Goal: Task Accomplishment & Management: Use online tool/utility

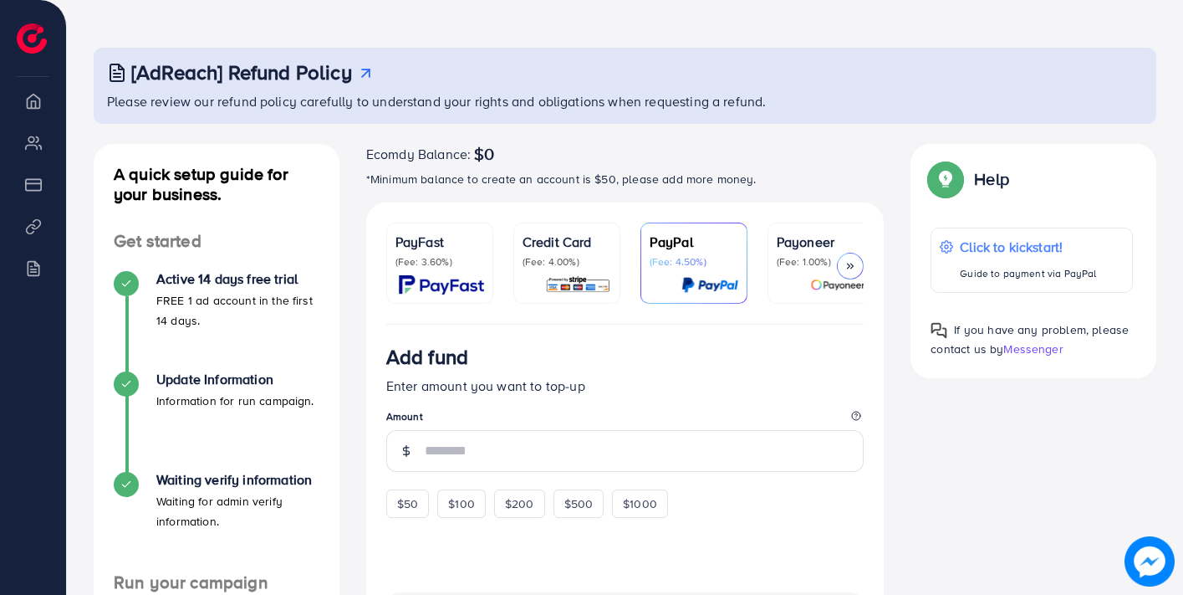
scroll to position [50, 0]
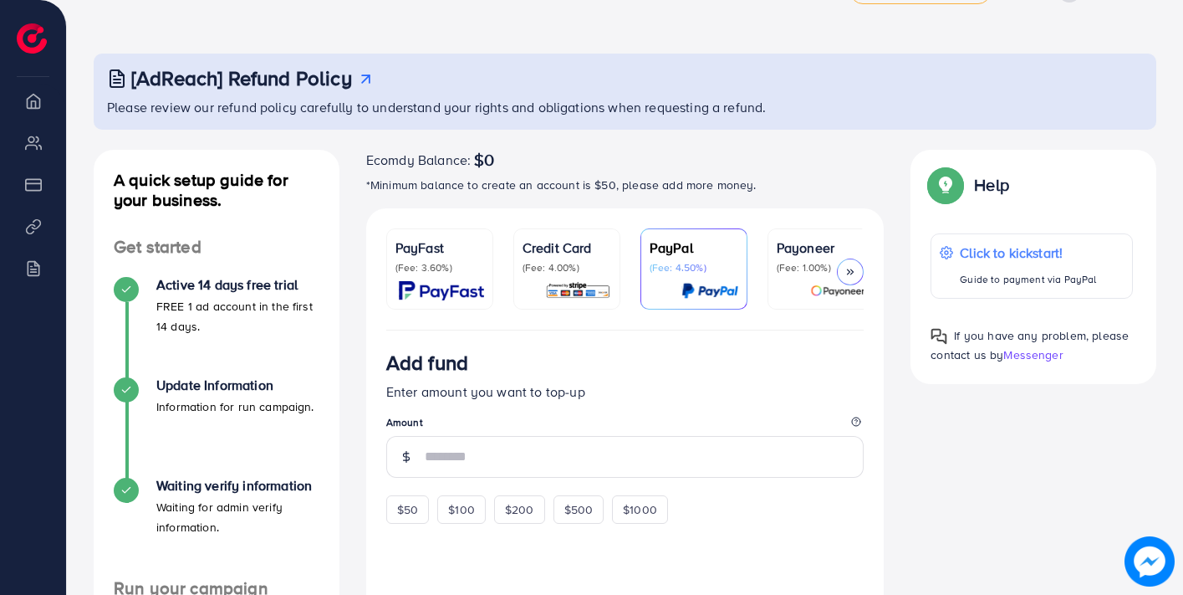
click at [852, 272] on polyline at bounding box center [852, 271] width 3 height 5
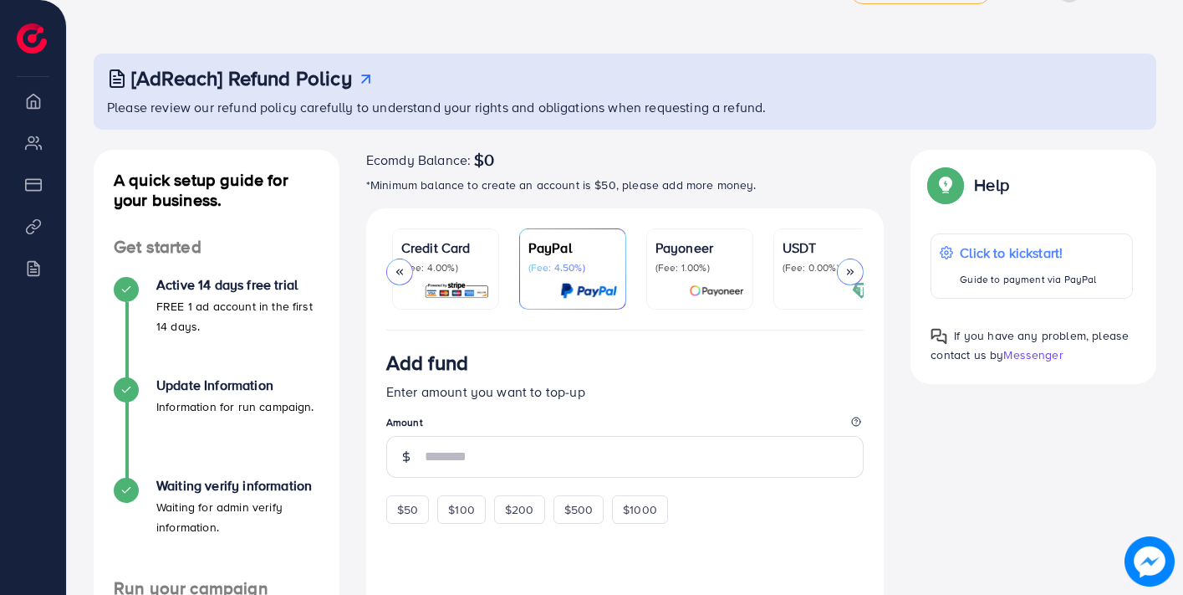
scroll to position [0, 264]
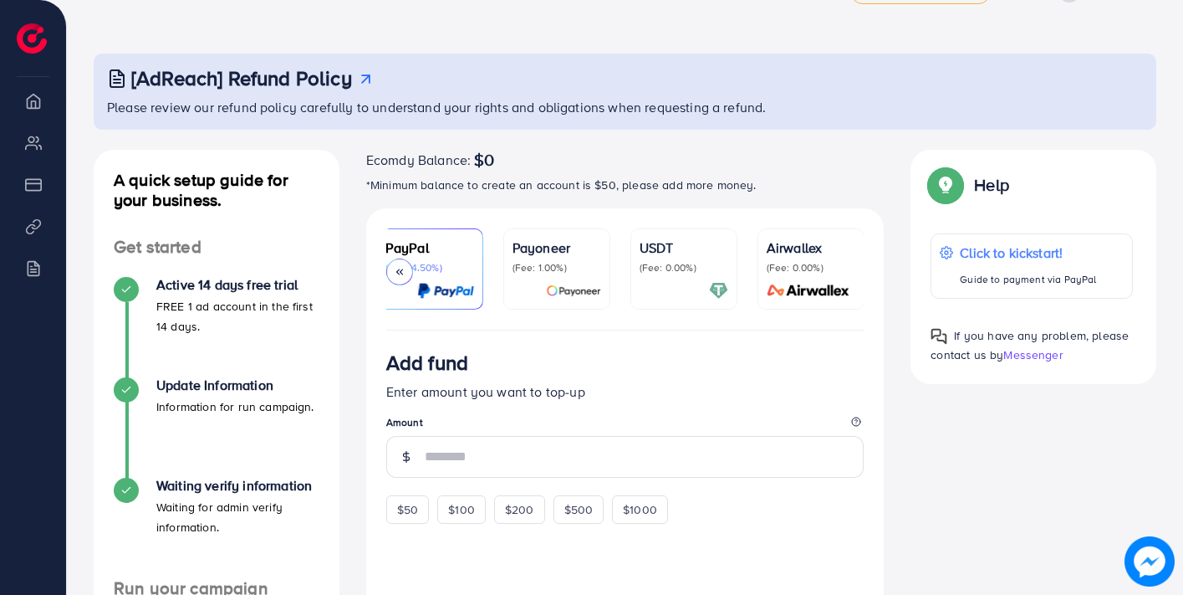
click at [406, 273] on div at bounding box center [399, 271] width 27 height 27
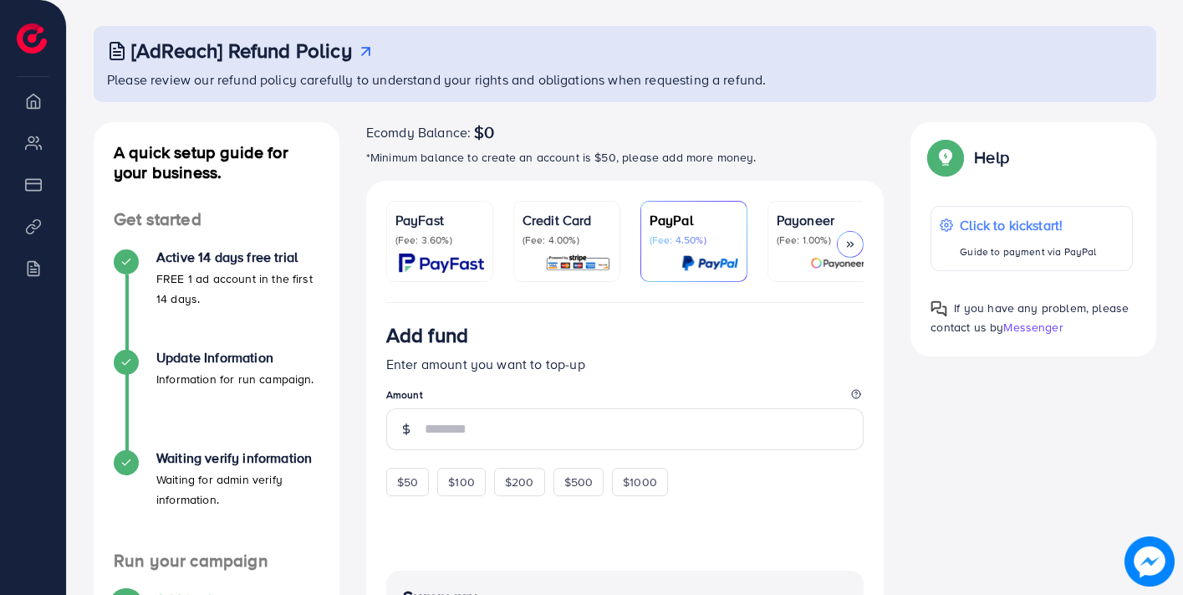
scroll to position [84, 0]
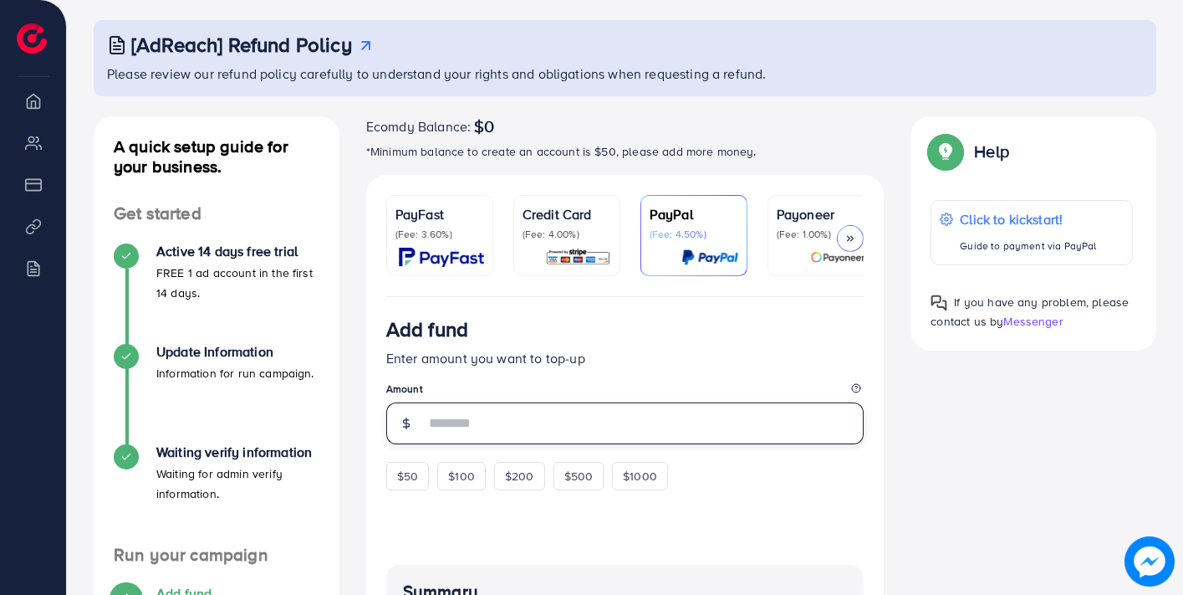
click at [540, 419] on input "number" at bounding box center [645, 423] width 440 height 42
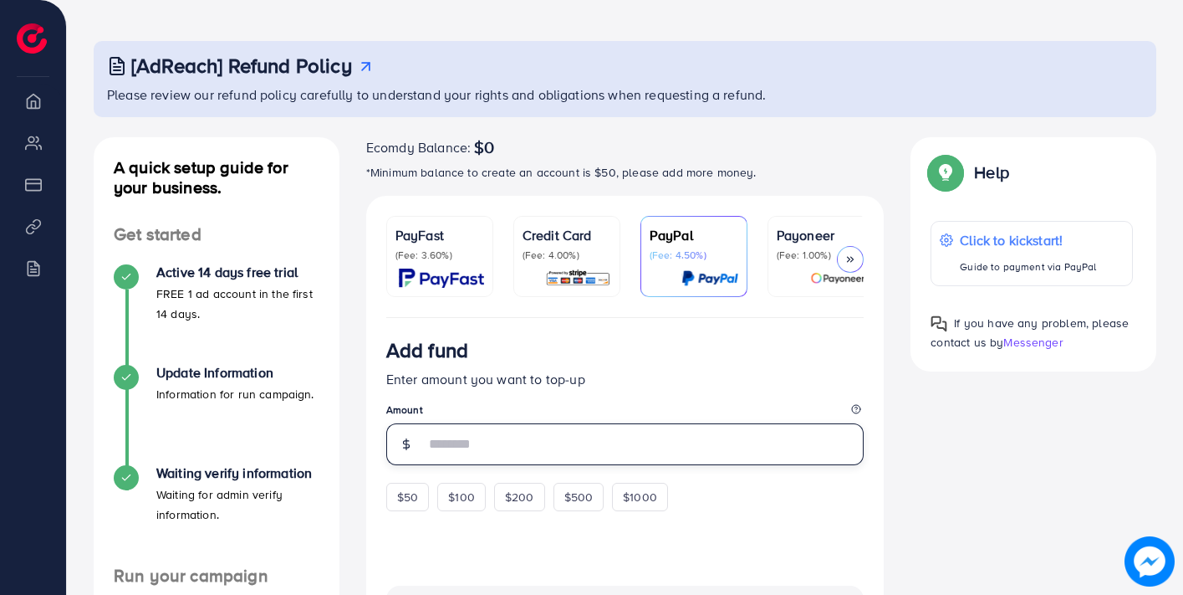
scroll to position [62, 0]
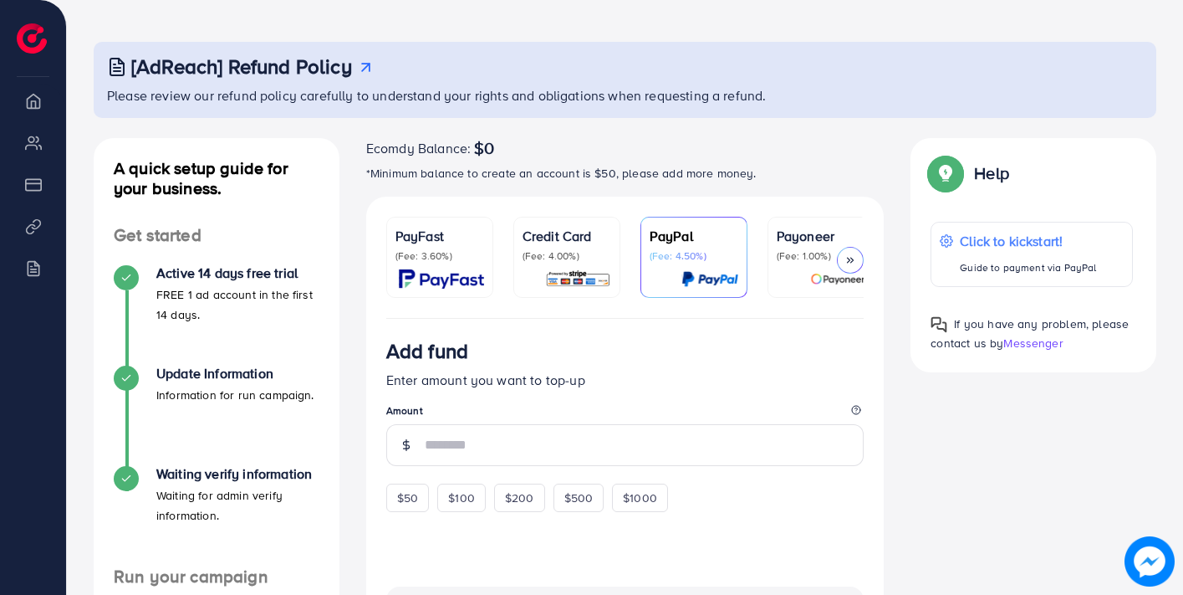
click at [846, 257] on icon at bounding box center [851, 260] width 12 height 12
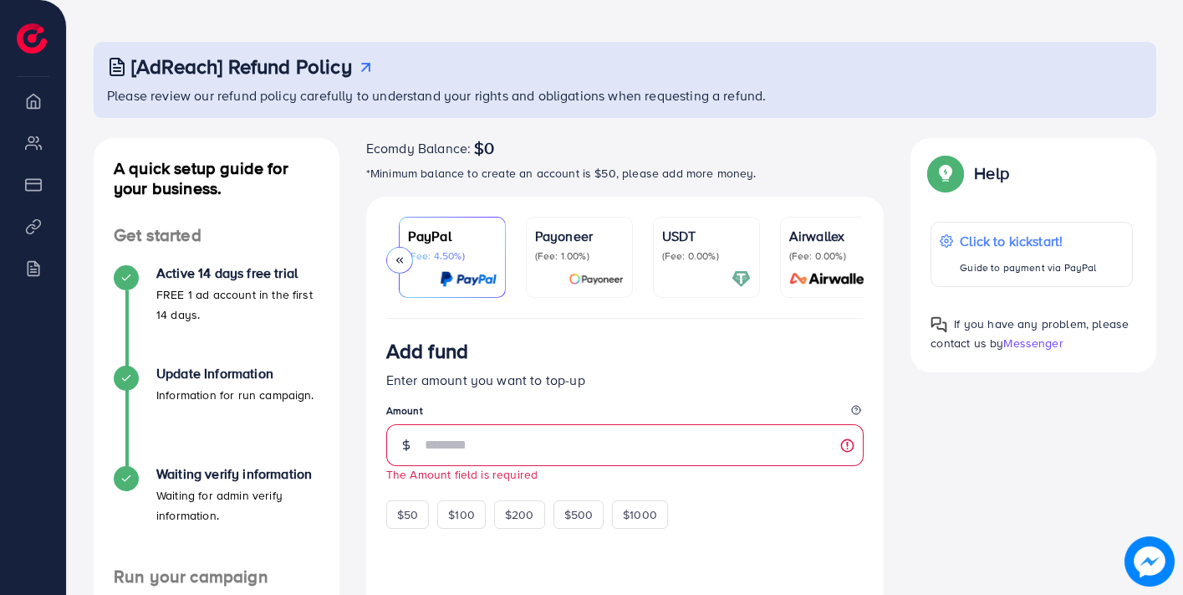
scroll to position [0, 264]
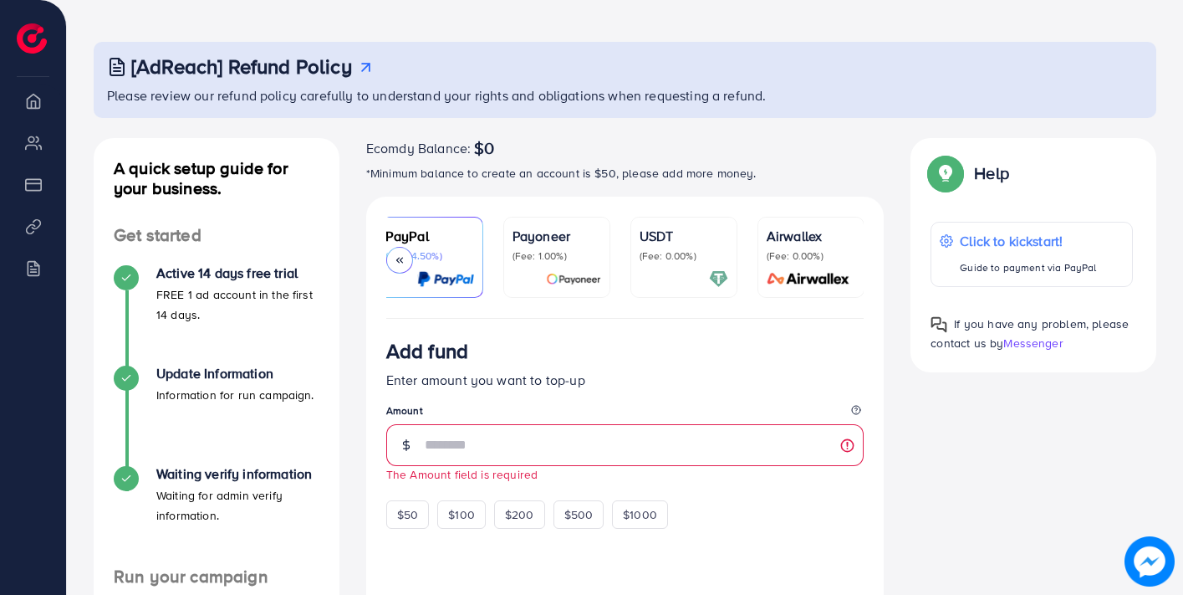
click at [396, 255] on icon at bounding box center [400, 260] width 12 height 12
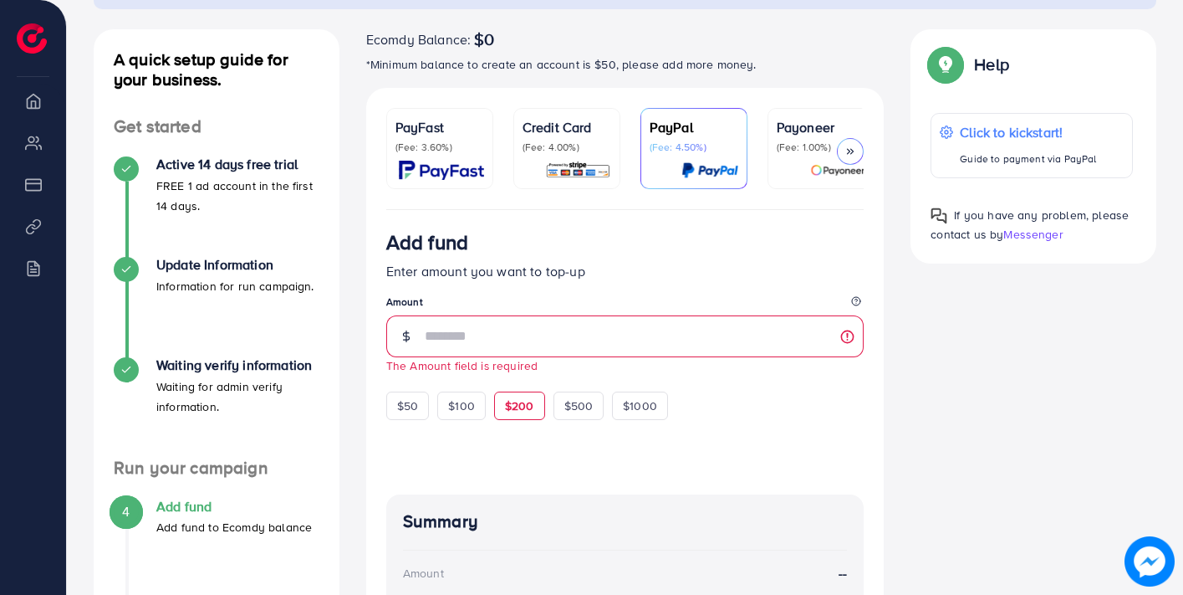
scroll to position [166, 0]
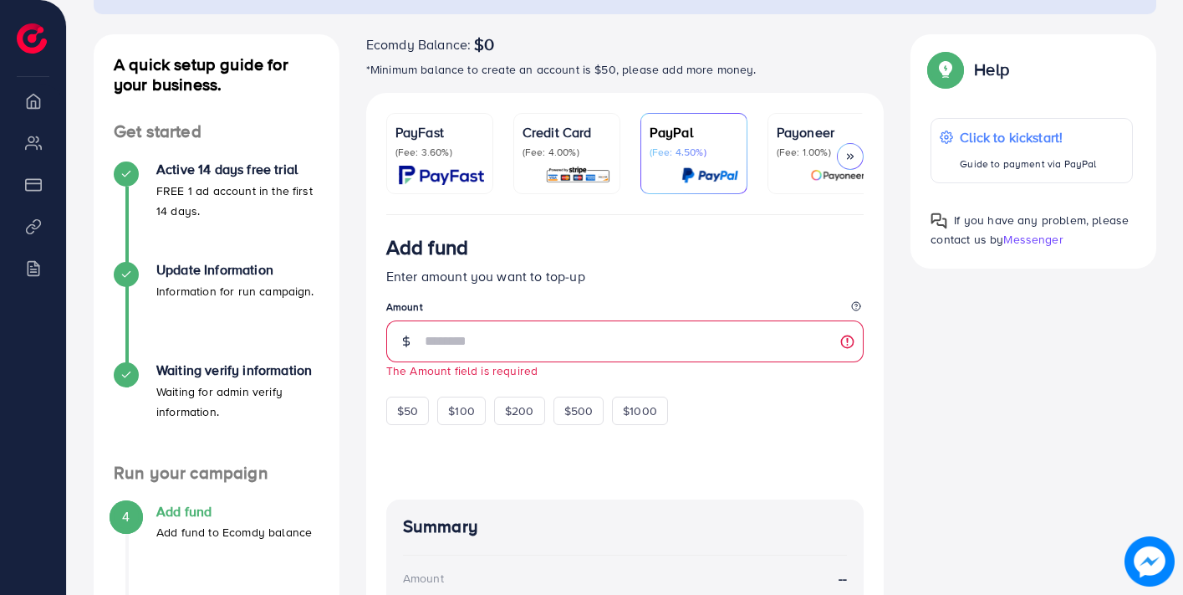
click at [550, 156] on p "(Fee: 4.00%)" at bounding box center [567, 152] width 89 height 13
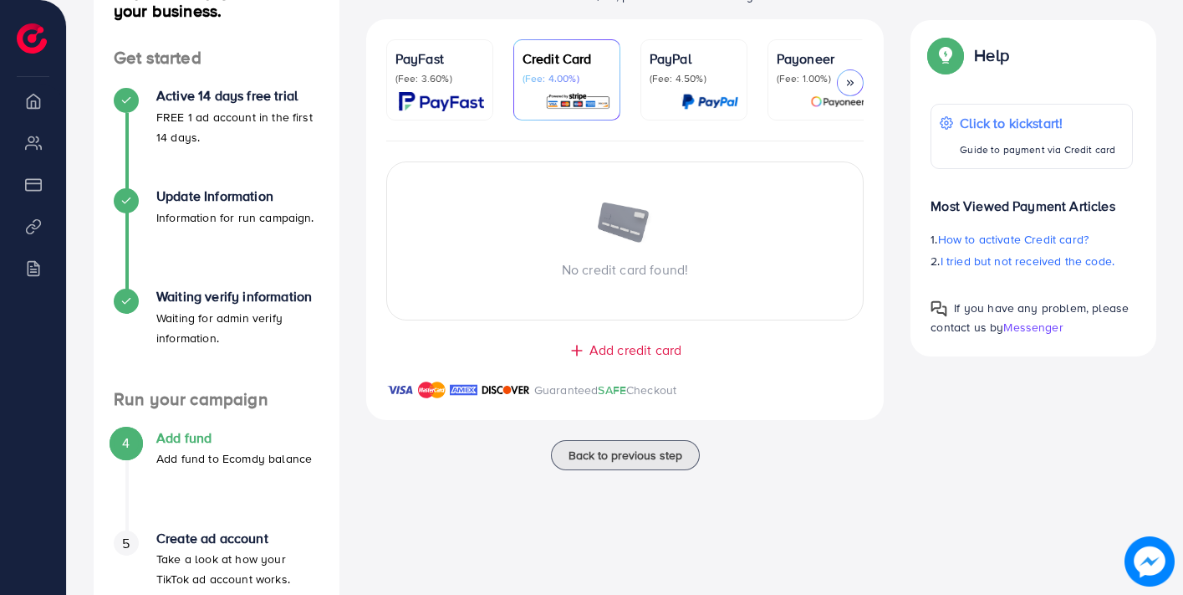
scroll to position [322, 0]
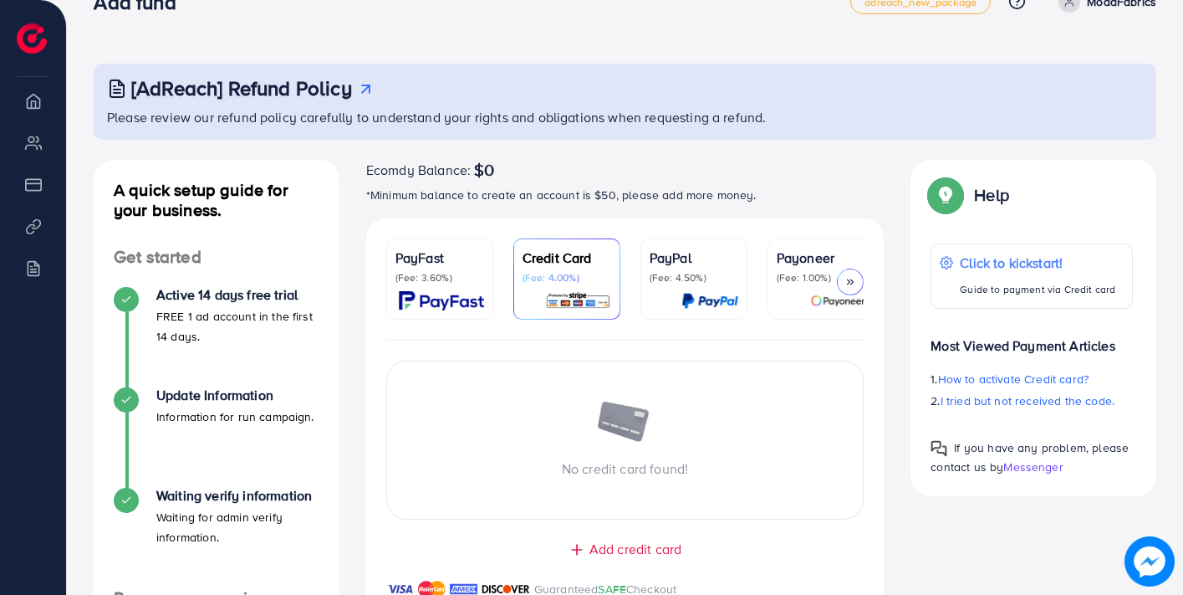
scroll to position [30, 0]
